Goal: Find specific page/section: Find specific page/section

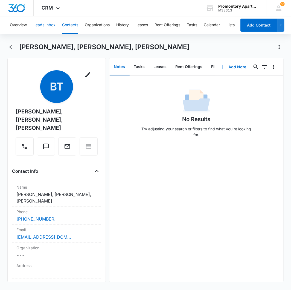
drag, startPoint x: 47, startPoint y: 23, endPoint x: 49, endPoint y: 25, distance: 2.9
click at [47, 23] on button "Leads Inbox" at bounding box center [44, 25] width 22 height 18
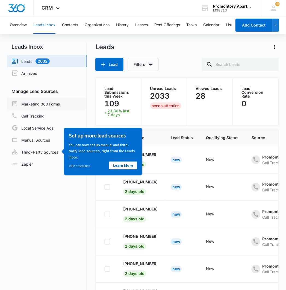
click at [47, 105] on link "Marketing 360 Forms" at bounding box center [35, 104] width 48 height 7
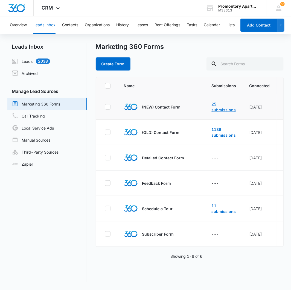
click at [219, 108] on link "25 submissions" at bounding box center [224, 107] width 24 height 10
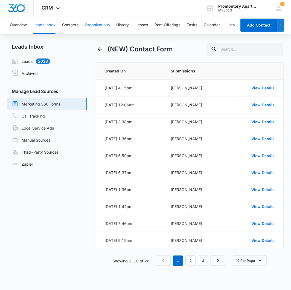
drag, startPoint x: 79, startPoint y: 24, endPoint x: 85, endPoint y: 24, distance: 6.8
click at [79, 24] on div "Overview Leads Inbox Contacts Organizations History Leases Rent Offerings Tasks…" at bounding box center [122, 25] width 230 height 18
click at [76, 24] on button "Contacts" at bounding box center [70, 25] width 16 height 18
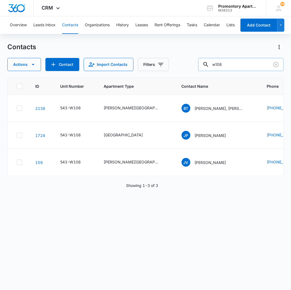
click at [246, 66] on input "w108" at bounding box center [240, 64] width 85 height 13
type input "i301"
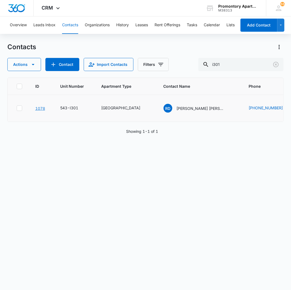
click at [40, 107] on link "1078" at bounding box center [40, 108] width 10 height 5
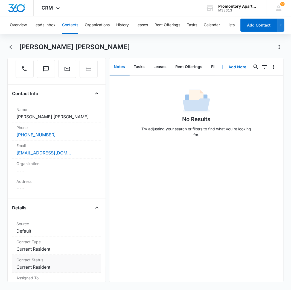
scroll to position [121, 0]
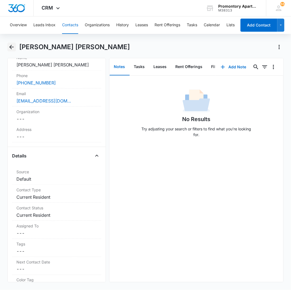
click at [11, 48] on icon "Back" at bounding box center [11, 47] width 4 height 4
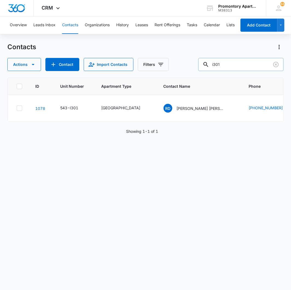
click at [245, 61] on input "i301" at bounding box center [240, 64] width 85 height 13
type input "kytia"
